Goal: Task Accomplishment & Management: Complete application form

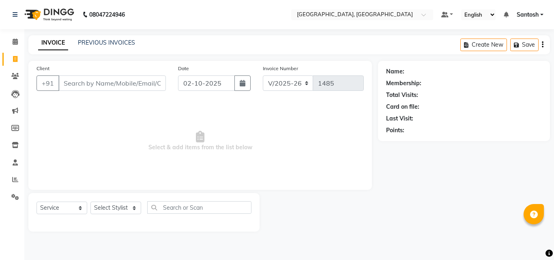
select select "5506"
select select "service"
click at [95, 82] on input "Client" at bounding box center [111, 82] width 107 height 15
type input "8971815418"
click at [141, 81] on span "Add Client" at bounding box center [145, 83] width 32 height 8
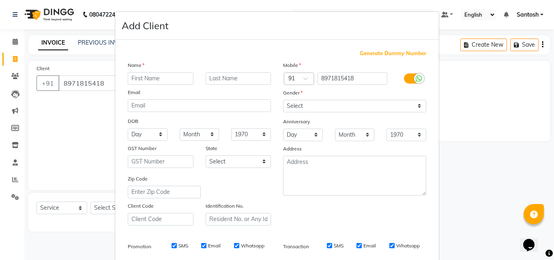
click at [148, 79] on input "text" at bounding box center [161, 78] width 66 height 13
type input "Aditya"
click at [319, 104] on select "Select [DEMOGRAPHIC_DATA] [DEMOGRAPHIC_DATA] Other Prefer Not To Say" at bounding box center [354, 106] width 143 height 13
select select "[DEMOGRAPHIC_DATA]"
click at [283, 100] on select "Select [DEMOGRAPHIC_DATA] [DEMOGRAPHIC_DATA] Other Prefer Not To Say" at bounding box center [354, 106] width 143 height 13
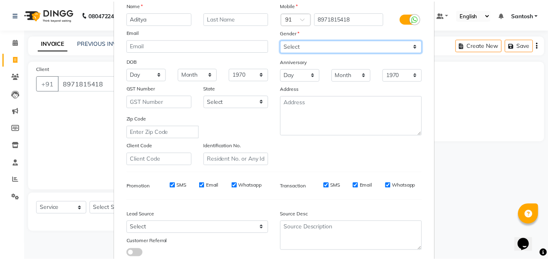
scroll to position [114, 0]
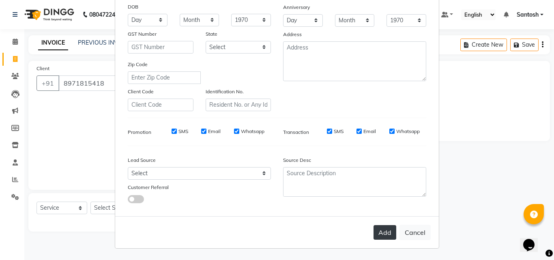
click at [385, 235] on button "Add" at bounding box center [384, 232] width 23 height 15
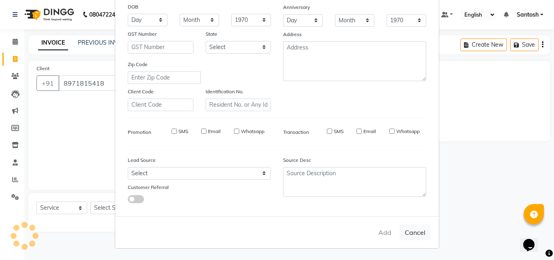
select select
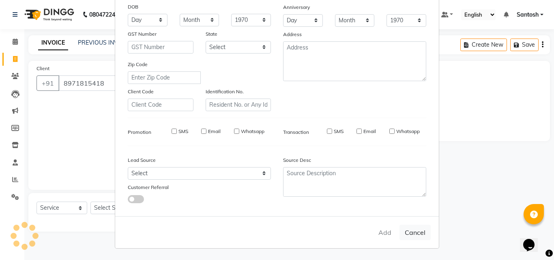
select select
checkbox input "false"
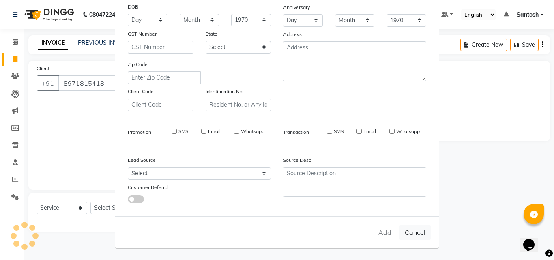
checkbox input "false"
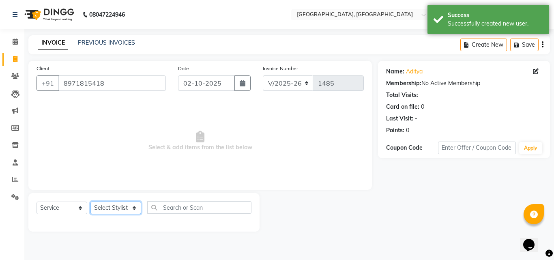
click at [115, 207] on select "Select Stylist Manager [PERSON_NAME] [PERSON_NAME] [PERSON_NAME] [PERSON_NAME]" at bounding box center [115, 207] width 51 height 13
select select "76778"
click at [90, 201] on select "Select Stylist Manager [PERSON_NAME] [PERSON_NAME] [PERSON_NAME] [PERSON_NAME]" at bounding box center [115, 207] width 51 height 13
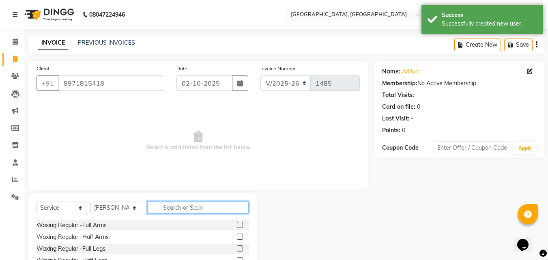
click at [201, 208] on input "text" at bounding box center [197, 207] width 101 height 13
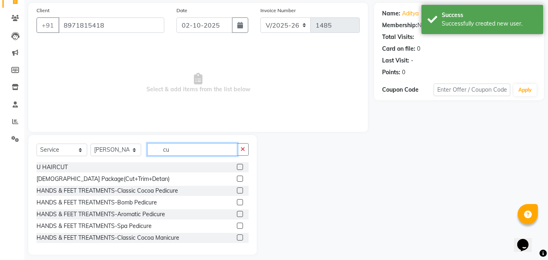
scroll to position [65, 0]
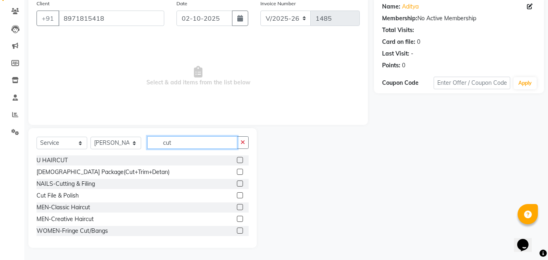
type input "cut"
click at [237, 218] on label at bounding box center [240, 219] width 6 height 6
click at [237, 218] on input "checkbox" at bounding box center [239, 218] width 5 height 5
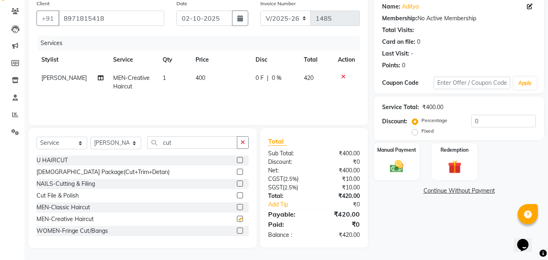
checkbox input "false"
click at [418, 171] on div "Manual Payment" at bounding box center [396, 161] width 47 height 39
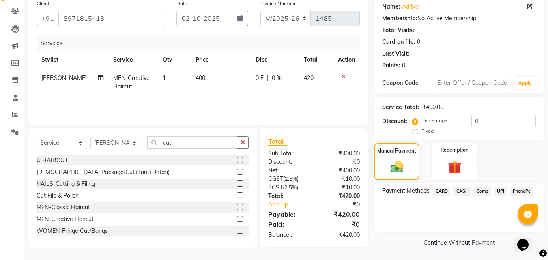
click at [516, 190] on span "PhonePe" at bounding box center [520, 190] width 23 height 9
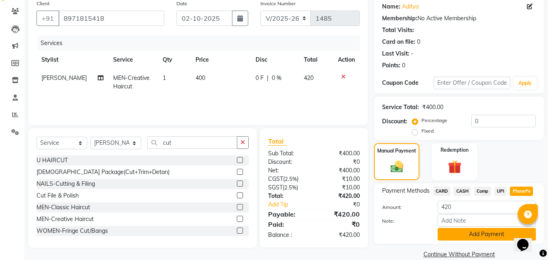
click at [449, 234] on button "Add Payment" at bounding box center [486, 234] width 98 height 13
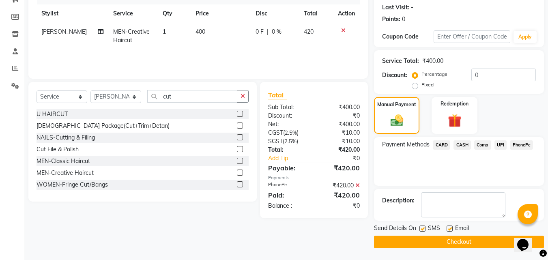
scroll to position [111, 0]
click at [450, 225] on label at bounding box center [449, 228] width 6 height 6
click at [450, 226] on input "checkbox" at bounding box center [448, 228] width 5 height 5
checkbox input "false"
click at [448, 242] on button "Checkout" at bounding box center [459, 241] width 170 height 13
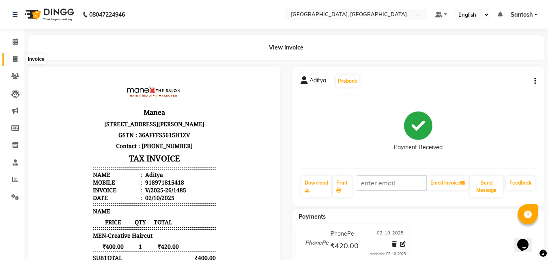
click at [14, 57] on icon at bounding box center [15, 59] width 4 height 6
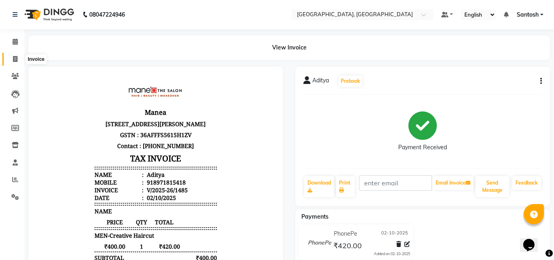
select select "5506"
select select "service"
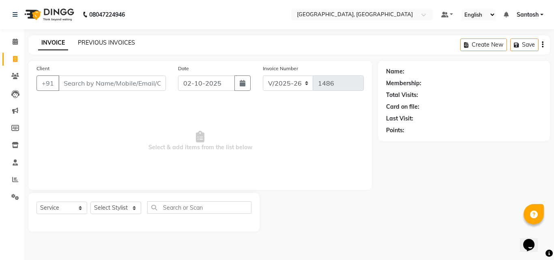
click at [109, 44] on link "PREVIOUS INVOICES" at bounding box center [106, 42] width 57 height 7
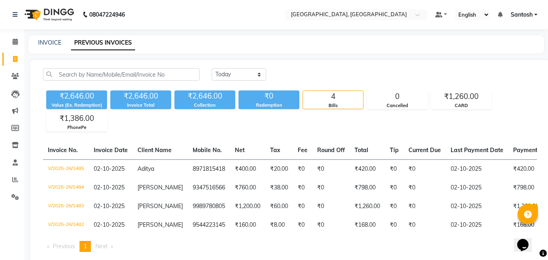
click at [58, 49] on div "INVOICE PREVIOUS INVOICES" at bounding box center [285, 44] width 515 height 18
click at [60, 40] on link "INVOICE" at bounding box center [49, 42] width 23 height 7
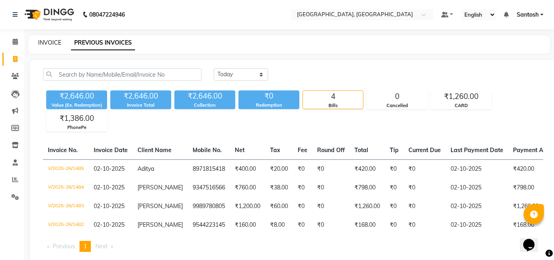
select select "5506"
select select "service"
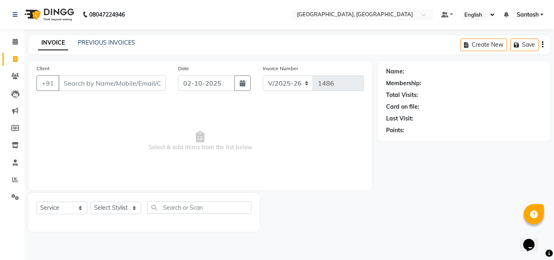
click at [314, 168] on span "Select & add items from the list below" at bounding box center [199, 141] width 327 height 81
click at [121, 38] on div "INVOICE PREVIOUS INVOICES Create New Save" at bounding box center [288, 44] width 521 height 19
click at [121, 41] on link "PREVIOUS INVOICES" at bounding box center [106, 42] width 57 height 7
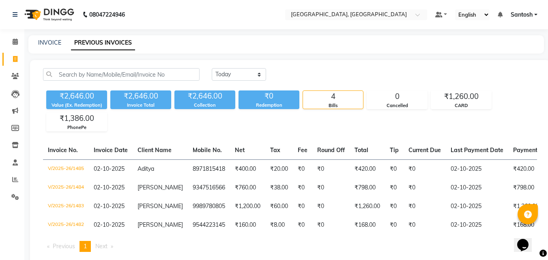
click at [199, 63] on div "[DATE] [DATE] Custom Range ₹2,646.00 Value (Ex. Redemption) ₹2,646.00 Invoice T…" at bounding box center [290, 163] width 520 height 206
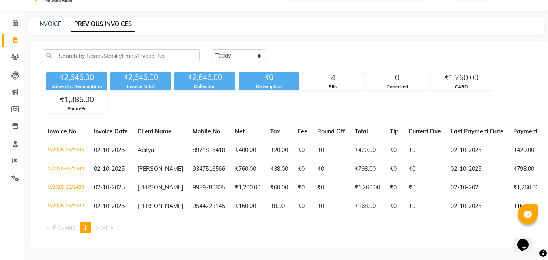
scroll to position [25, 0]
